Goal: Find specific page/section: Find specific page/section

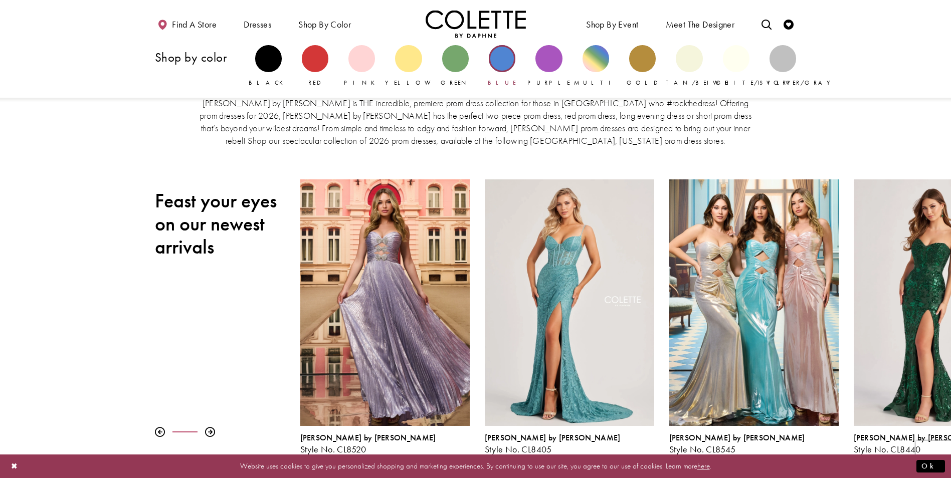
click at [502, 62] on div "Primary block" at bounding box center [502, 58] width 27 height 27
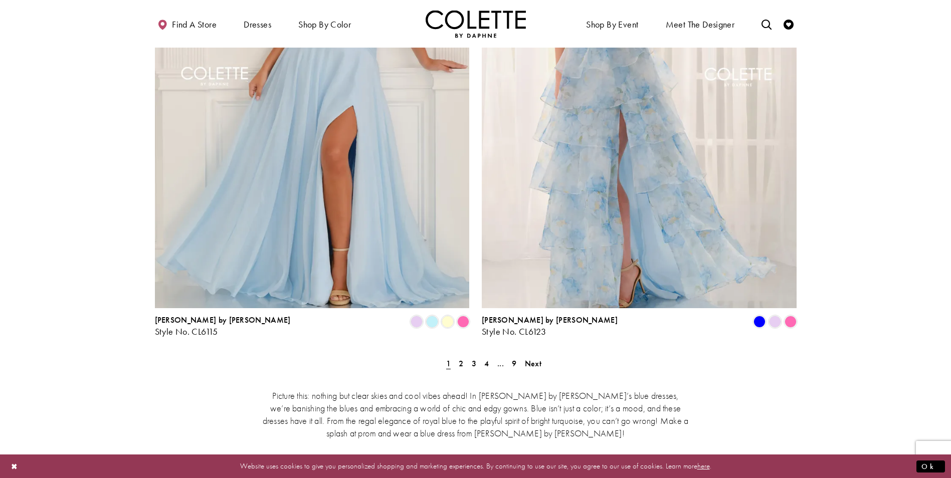
scroll to position [1804, 0]
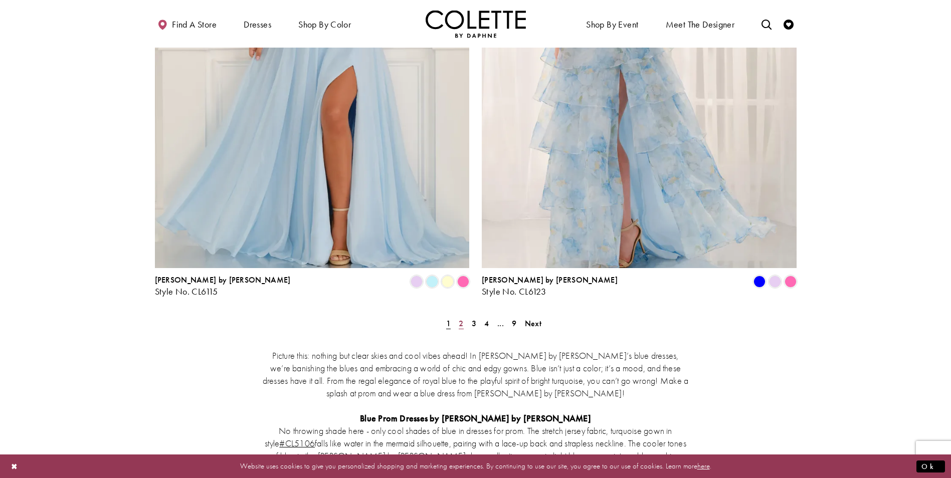
click at [461, 318] on span "2" at bounding box center [461, 323] width 5 height 11
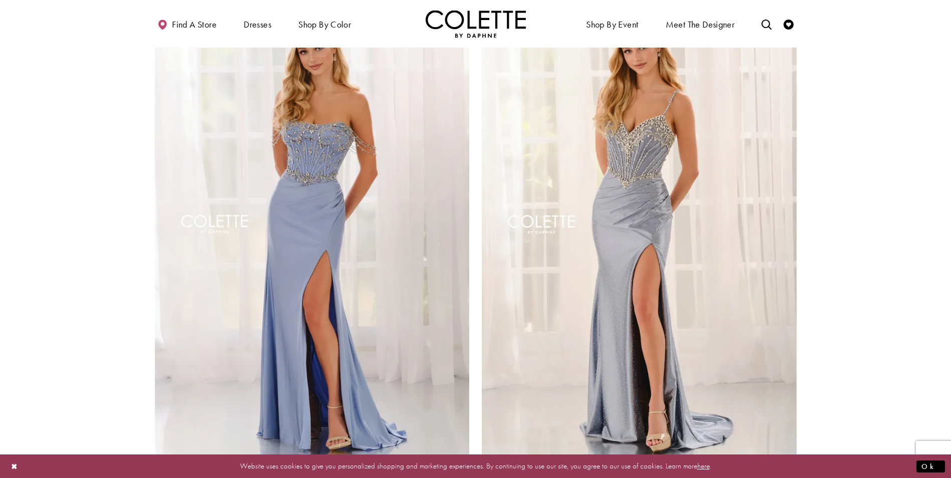
scroll to position [1758, 0]
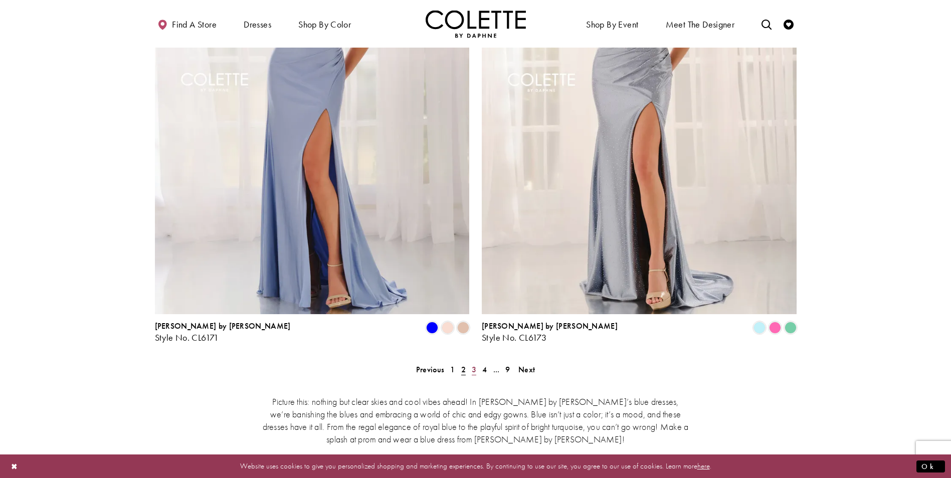
click at [473, 364] on span "3" at bounding box center [474, 369] width 5 height 11
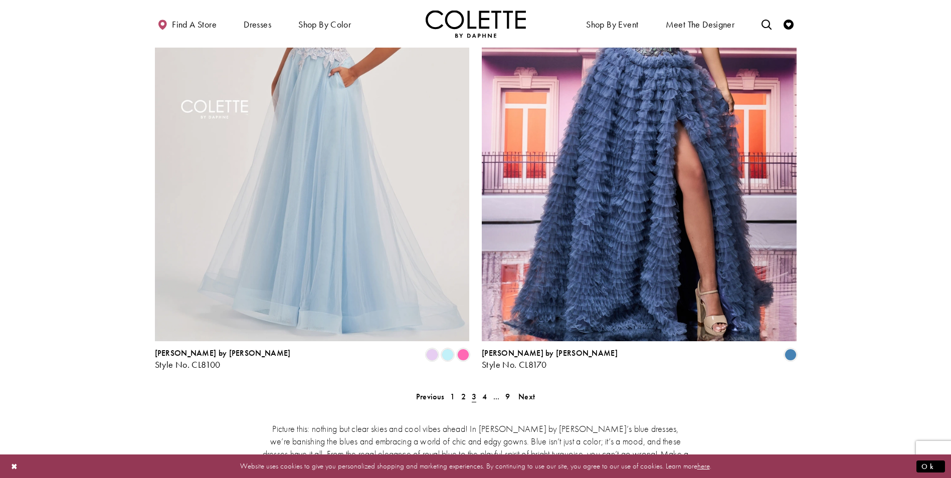
scroll to position [1758, 0]
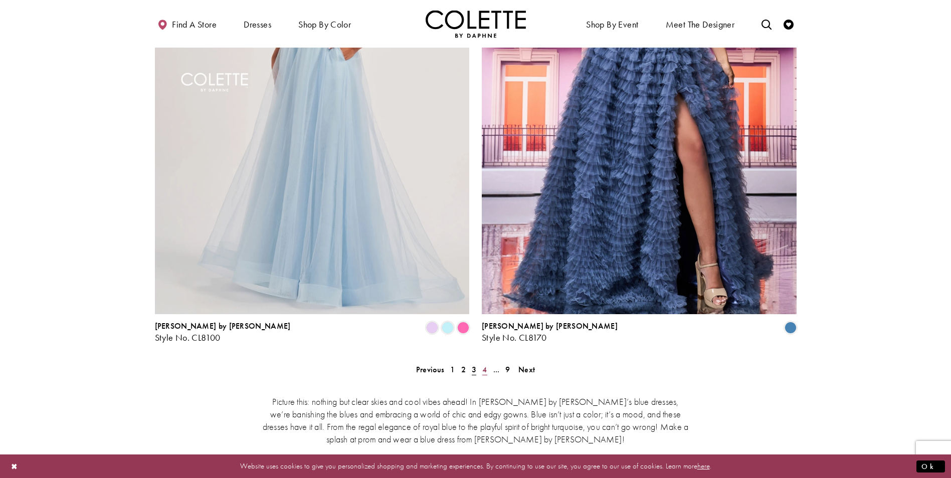
click at [483, 364] on span "4" at bounding box center [484, 369] width 5 height 11
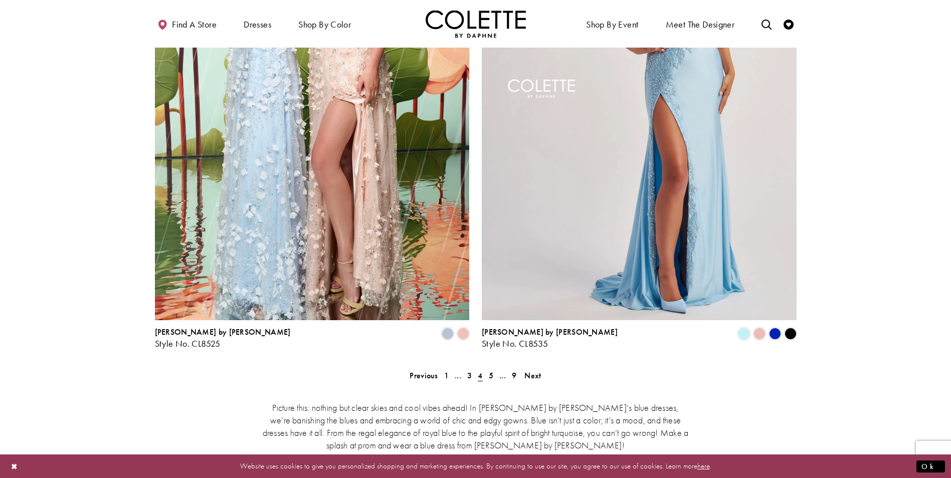
scroll to position [1808, 0]
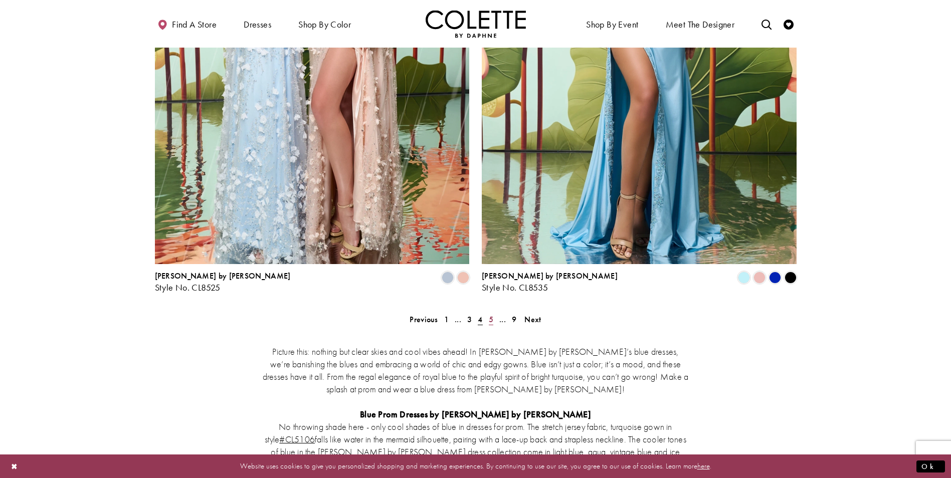
click at [491, 314] on span "5" at bounding box center [491, 319] width 5 height 11
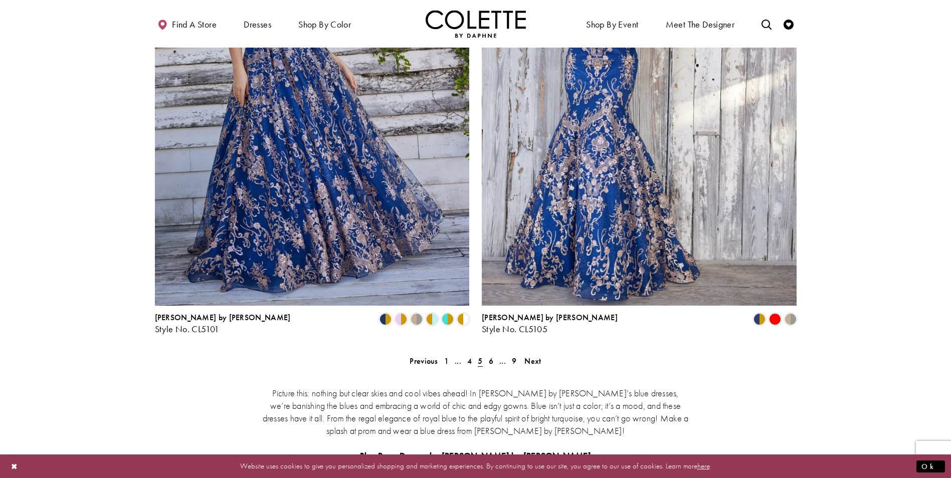
scroll to position [1808, 0]
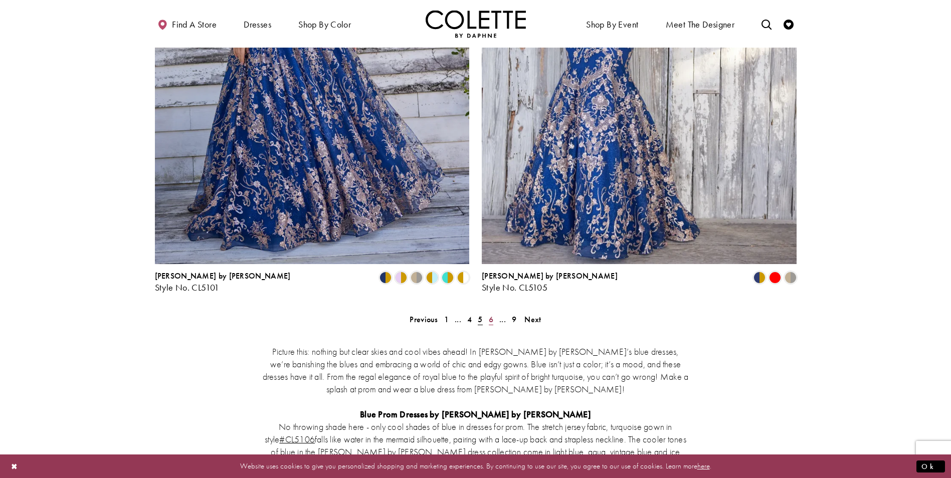
click at [492, 314] on span "6" at bounding box center [491, 319] width 5 height 11
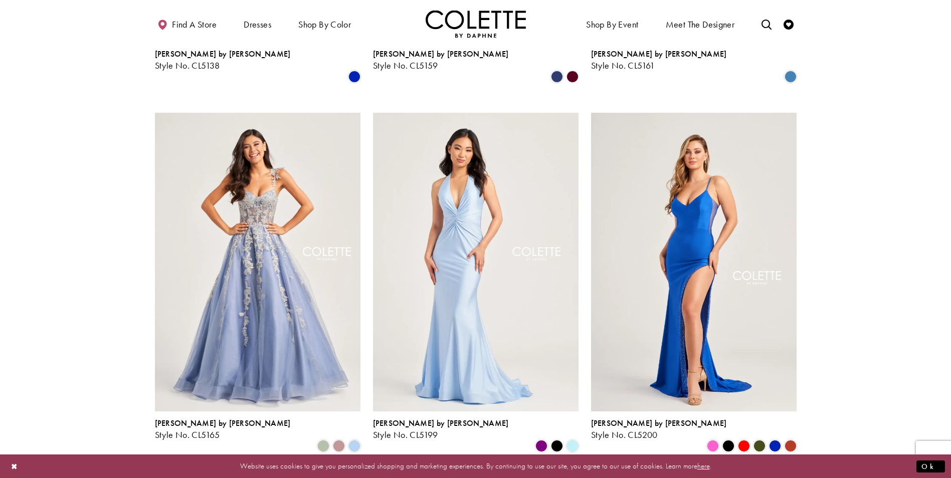
scroll to position [1157, 0]
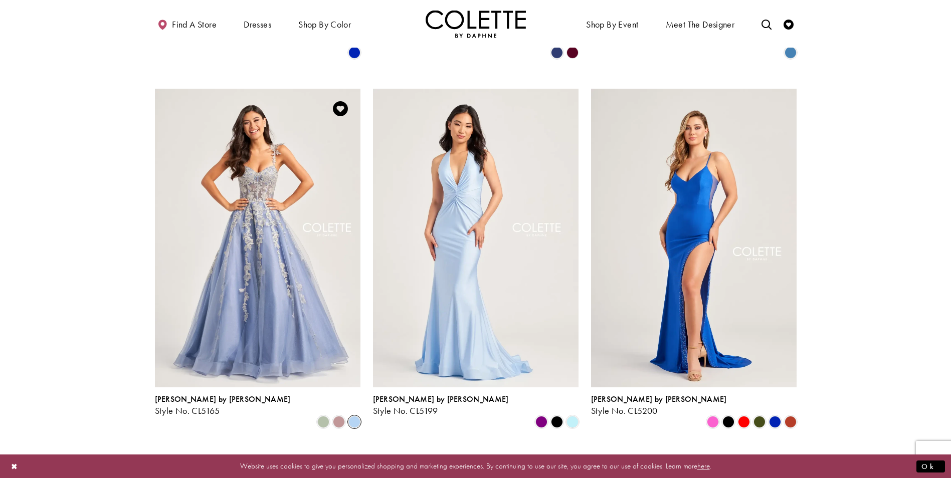
click at [353, 416] on span "Product List" at bounding box center [354, 422] width 12 height 12
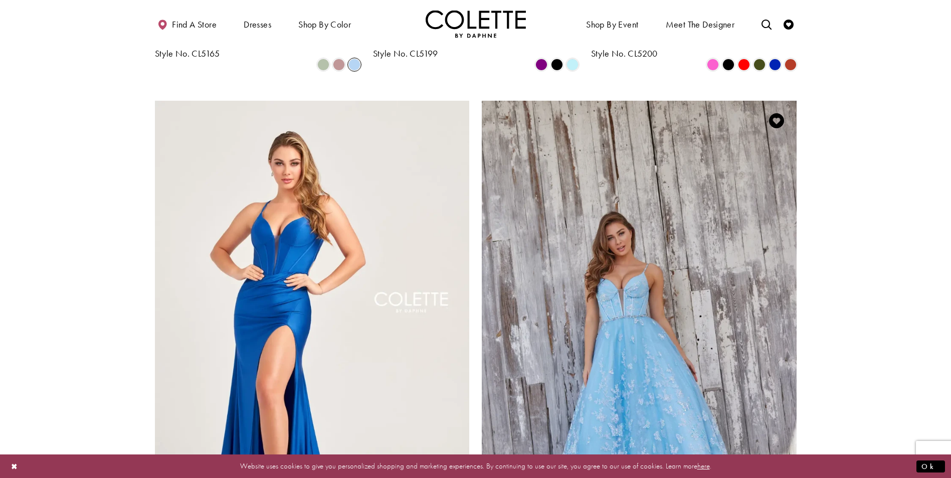
scroll to position [1508, 0]
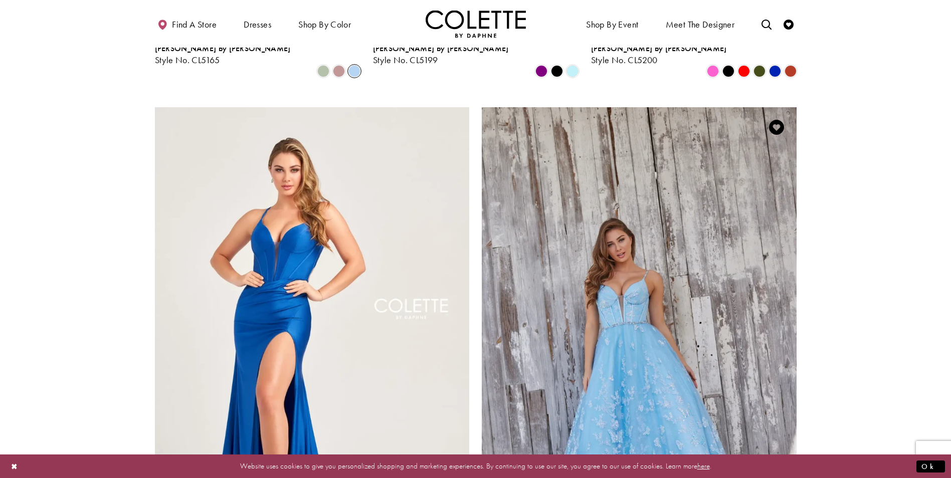
click at [604, 243] on img "Visit Colette by Daphne Style No. CL5233 Page" at bounding box center [639, 336] width 315 height 458
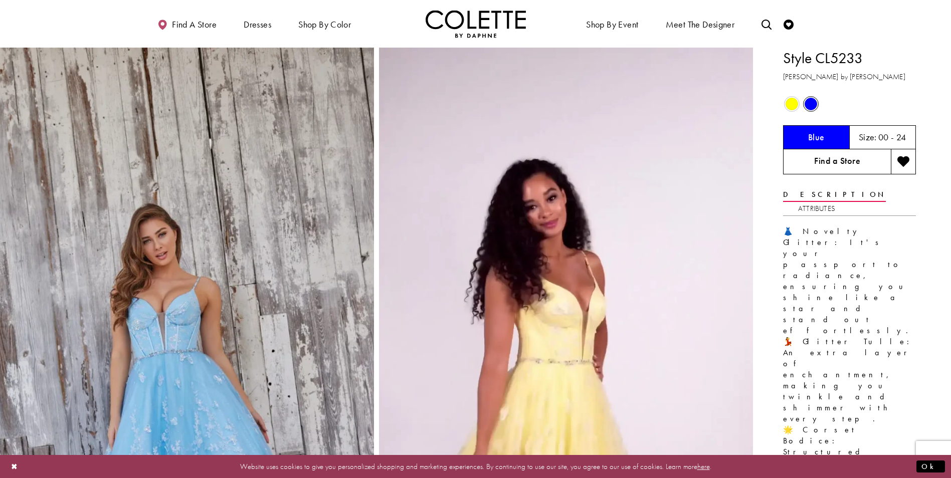
click at [824, 160] on link "Find a Store" at bounding box center [837, 161] width 108 height 25
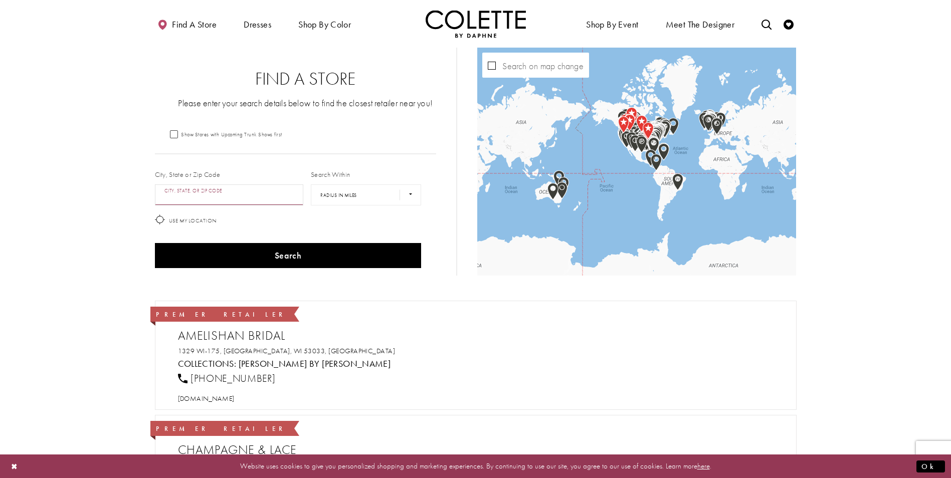
click at [289, 189] on input "City, State, or ZIP Code" at bounding box center [229, 194] width 149 height 21
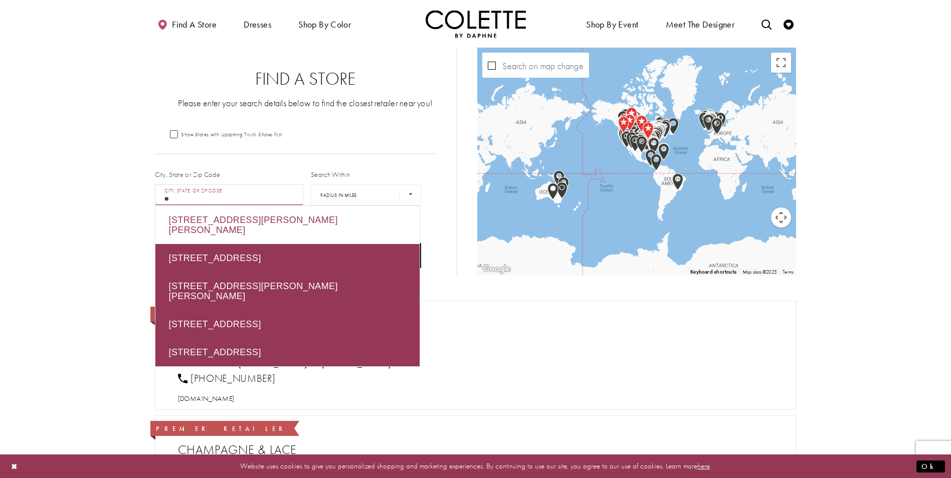
type input "*"
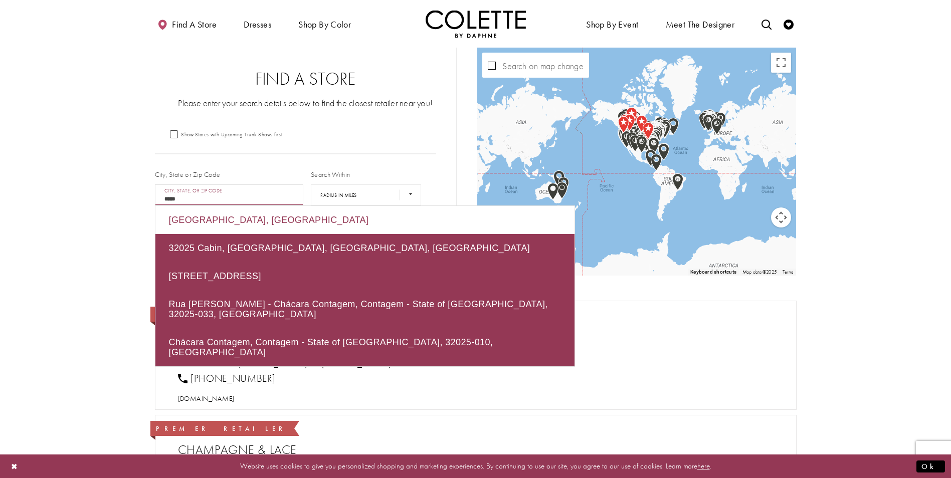
click at [252, 215] on div "Lake City, FL 32025, USA" at bounding box center [364, 220] width 419 height 28
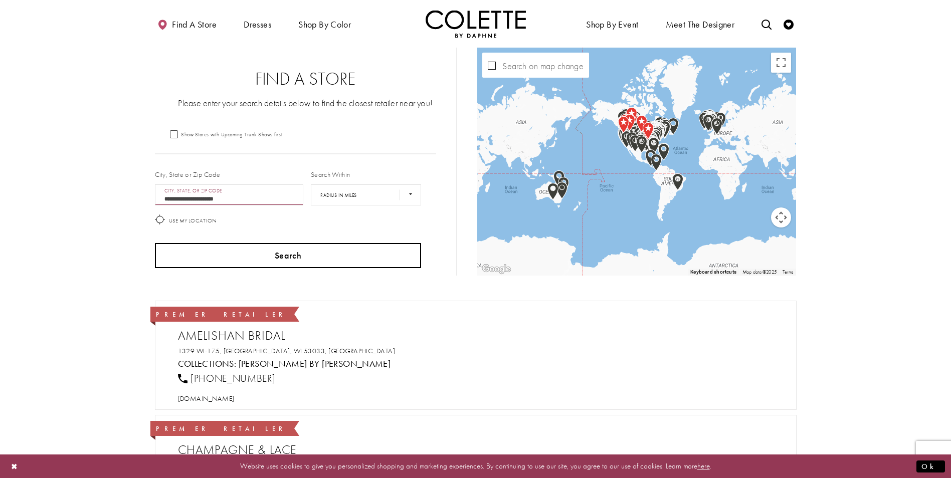
type input "**********"
click at [265, 246] on button "Search" at bounding box center [288, 255] width 267 height 25
